Goal: Transaction & Acquisition: Purchase product/service

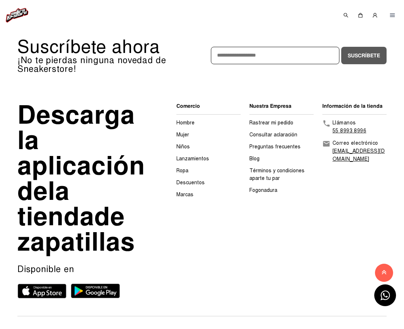
scroll to position [363, 0]
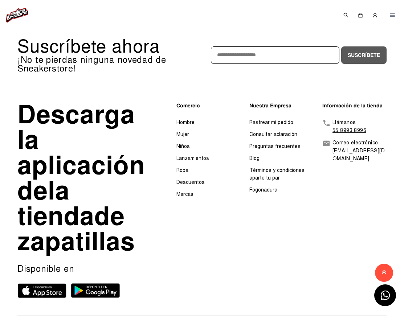
click at [183, 132] on font "Mujer" at bounding box center [182, 134] width 13 height 6
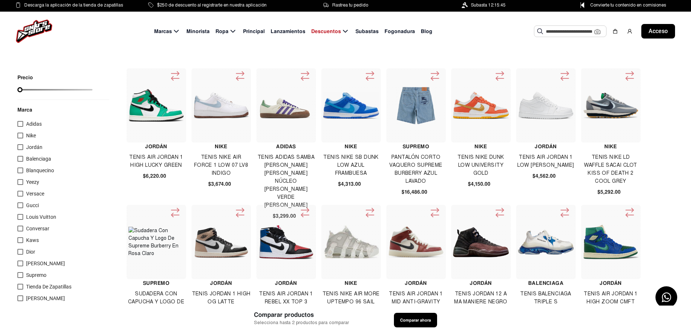
click at [409, 34] on input "text" at bounding box center [570, 31] width 49 height 11
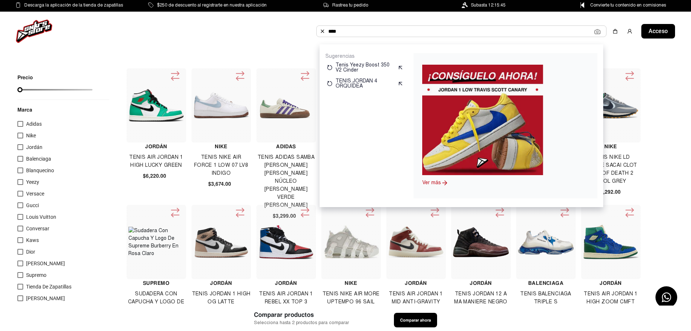
click at [409, 35] on input "****" at bounding box center [461, 31] width 266 height 11
type input "*"
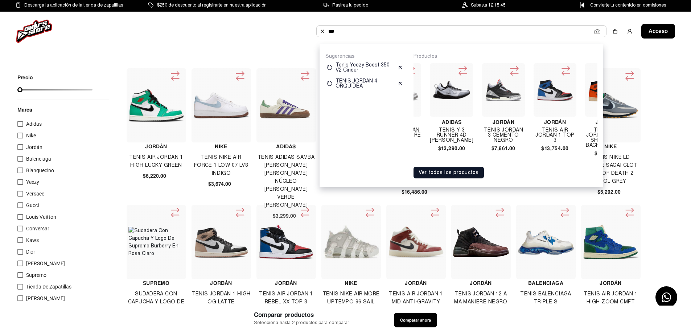
scroll to position [0, 97]
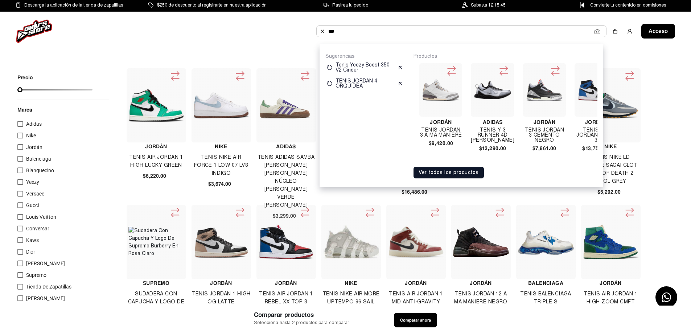
type input "***"
click at [409, 175] on font "Ver todos los productos" at bounding box center [449, 172] width 60 height 6
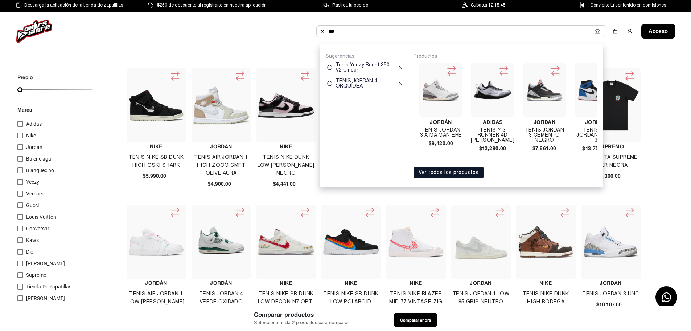
click at [271, 41] on div "Marcas Minorista Ropa Principal Lanzamientos Descuentos Subastas Fogonadura Blo…" at bounding box center [345, 31] width 691 height 39
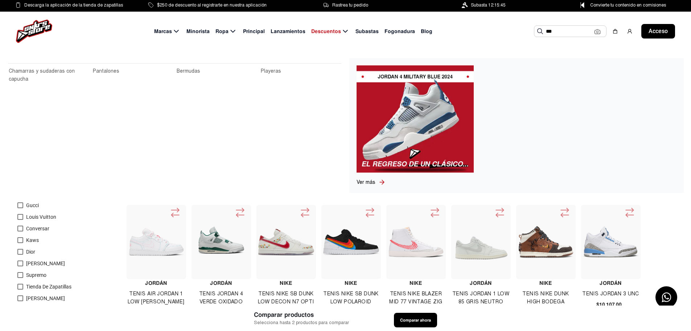
click at [218, 31] on font "Ropa" at bounding box center [222, 31] width 13 height 7
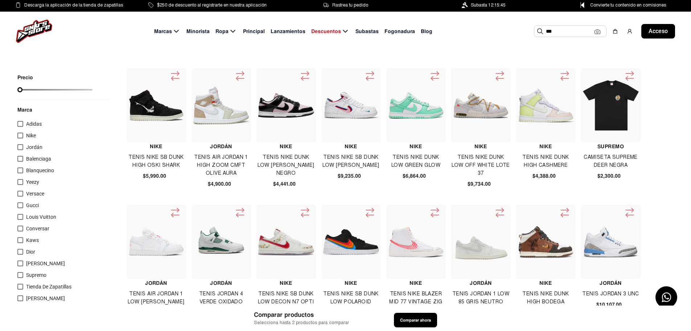
click at [191, 32] on font "Minorista" at bounding box center [198, 31] width 23 height 7
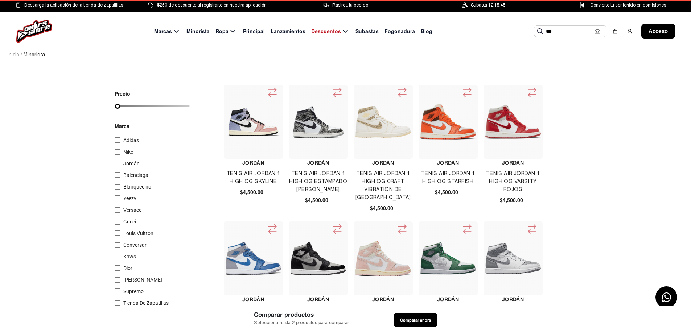
click at [191, 32] on font "Minorista" at bounding box center [198, 31] width 23 height 7
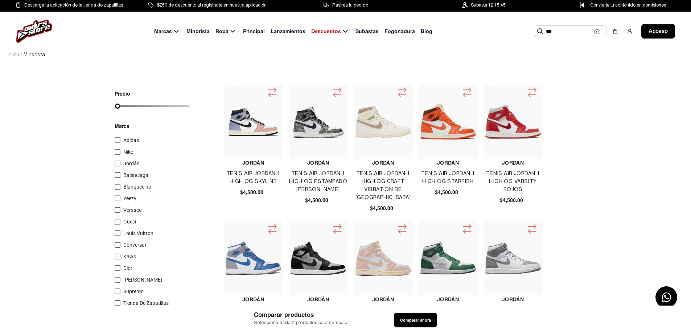
click at [389, 250] on img at bounding box center [384, 258] width 56 height 36
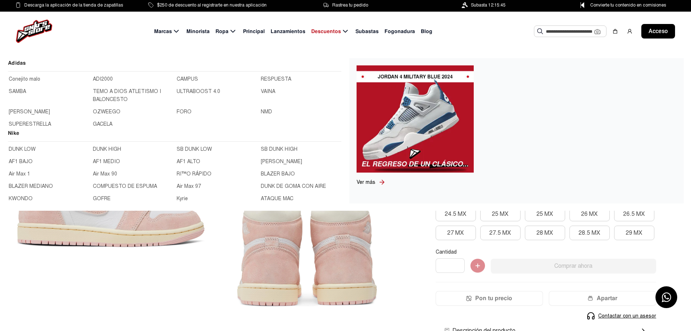
click at [23, 91] on font "SAMBA" at bounding box center [17, 91] width 17 height 6
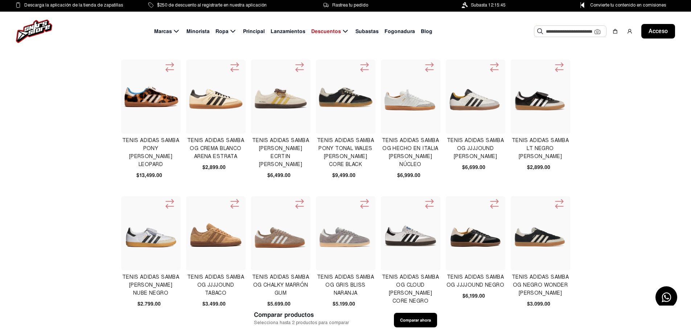
click at [353, 30] on div "Subastas" at bounding box center [367, 31] width 29 height 9
click at [358, 30] on font "Subastas" at bounding box center [367, 31] width 23 height 7
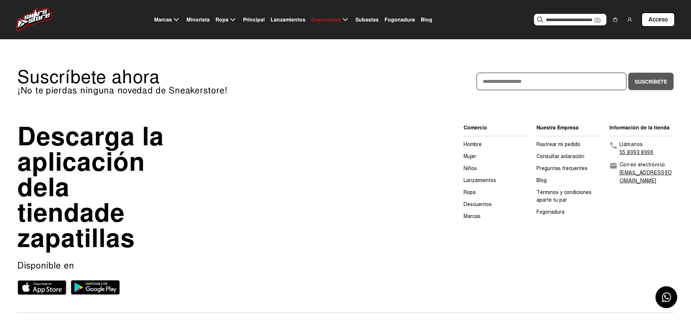
scroll to position [111, 0]
